Goal: Find specific page/section: Find specific page/section

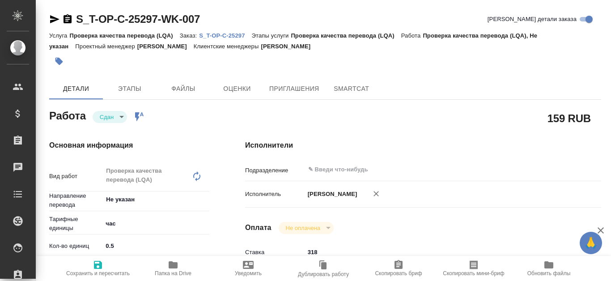
type textarea "x"
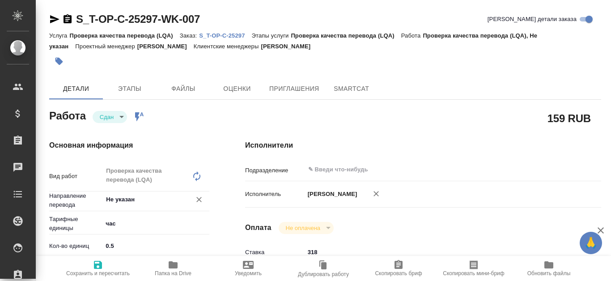
type textarea "x"
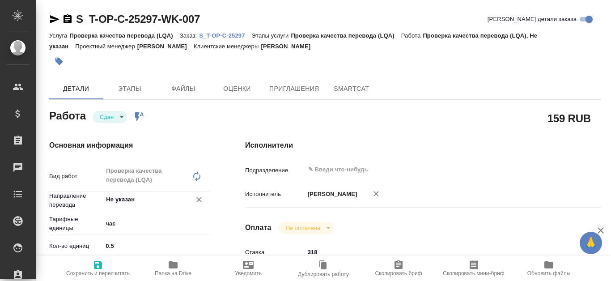
type textarea "x"
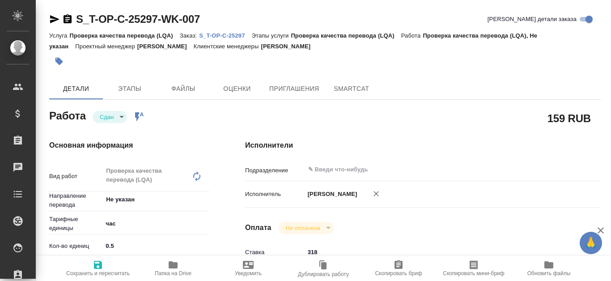
type textarea "x"
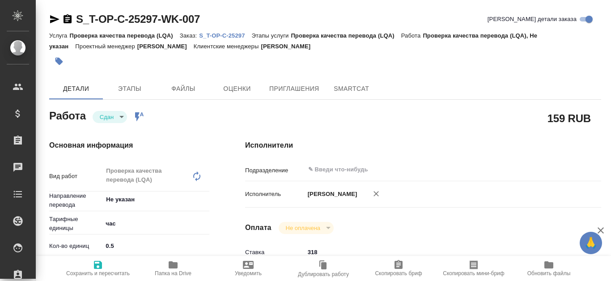
type textarea "x"
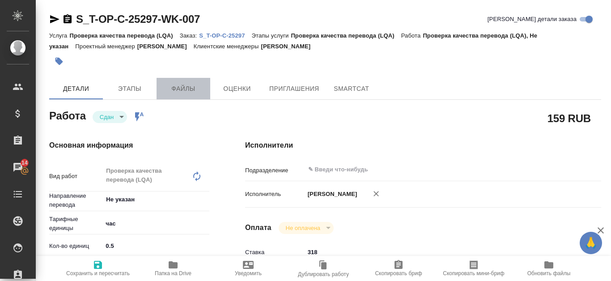
click at [193, 83] on span "Файлы" at bounding box center [183, 88] width 43 height 11
